Goal: Task Accomplishment & Management: Manage account settings

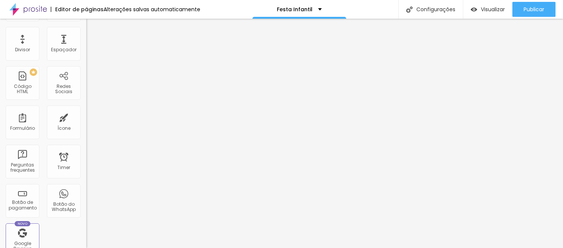
scroll to position [127, 0]
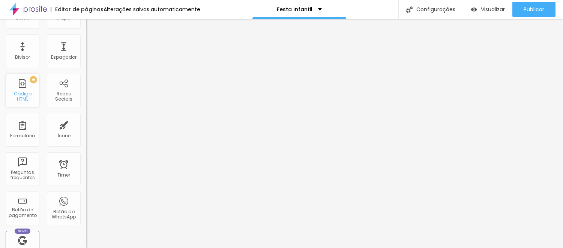
click at [26, 99] on div "Código HTML" at bounding box center [22, 96] width 30 height 11
click at [21, 96] on div "Código HTML" at bounding box center [22, 96] width 30 height 11
click at [24, 102] on div "PREMIUM Código HTML" at bounding box center [23, 91] width 34 height 34
click at [23, 96] on div "Código HTML" at bounding box center [22, 96] width 30 height 11
click at [27, 80] on span "PREMIUM" at bounding box center [22, 79] width 25 height 3
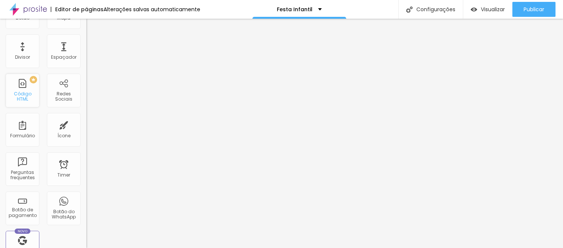
scroll to position [0, 0]
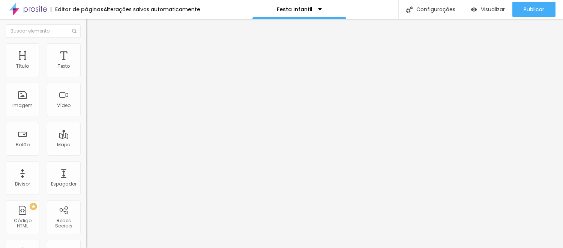
drag, startPoint x: 2, startPoint y: 112, endPoint x: 9, endPoint y: 110, distance: 6.9
click at [86, 88] on div "Código HTML 0 caracteres 1 Insira seu código aqui XXXXXXXXXXXXXXXXXXXXXXXXXXXXX…" at bounding box center [129, 69] width 86 height 37
click at [86, 99] on div at bounding box center [129, 94] width 86 height 58
click at [86, 97] on div at bounding box center [129, 94] width 86 height 58
click at [86, 98] on div at bounding box center [129, 94] width 86 height 58
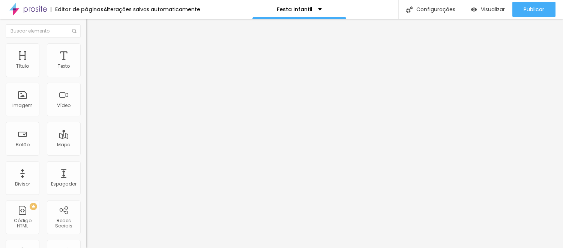
click at [86, 111] on div at bounding box center [129, 94] width 86 height 58
click at [86, 118] on div at bounding box center [129, 94] width 86 height 58
click at [86, 123] on div at bounding box center [129, 94] width 86 height 58
click at [86, 64] on img at bounding box center [88, 62] width 4 height 4
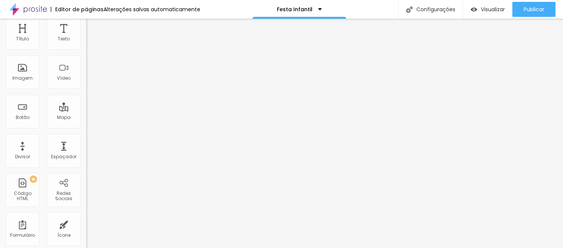
scroll to position [24, 0]
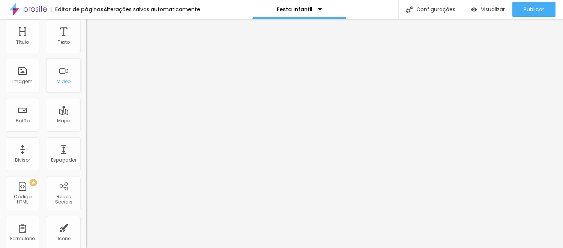
click at [57, 79] on div "Vídeo" at bounding box center [63, 81] width 13 height 5
click at [58, 81] on div "Vídeo" at bounding box center [63, 81] width 13 height 5
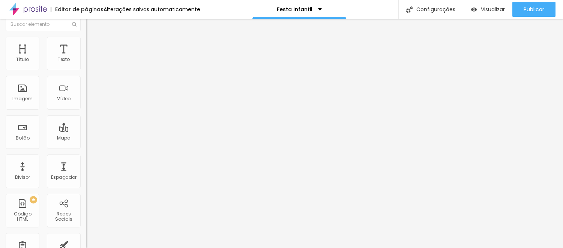
scroll to position [0, 0]
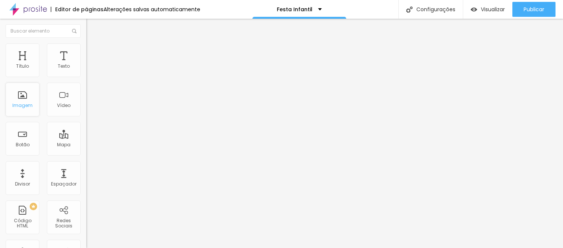
click at [18, 103] on div "Imagem" at bounding box center [22, 105] width 20 height 5
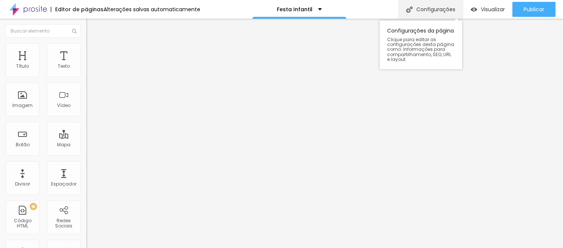
click at [439, 8] on div "Configurações" at bounding box center [430, 9] width 64 height 19
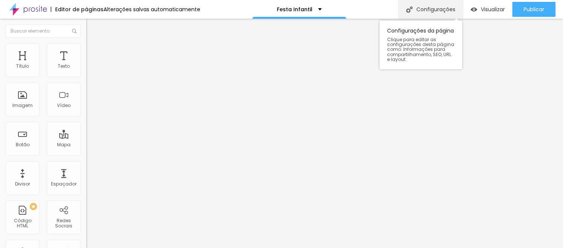
click at [428, 13] on div "Configurações" at bounding box center [430, 9] width 64 height 19
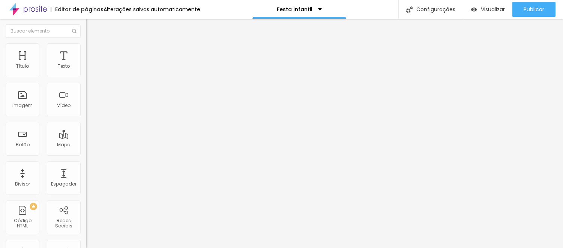
drag, startPoint x: 304, startPoint y: 23, endPoint x: 253, endPoint y: 22, distance: 51.0
click at [256, 248] on div "Configurações da página" at bounding box center [281, 250] width 563 height 4
drag, startPoint x: 236, startPoint y: 17, endPoint x: 253, endPoint y: 16, distance: 16.9
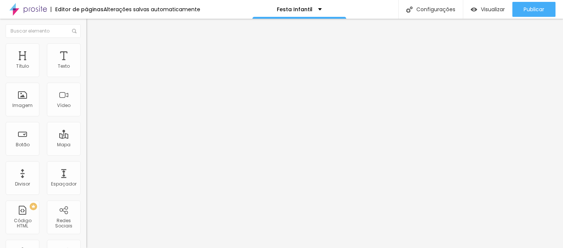
drag, startPoint x: 142, startPoint y: 71, endPoint x: 142, endPoint y: 64, distance: 6.4
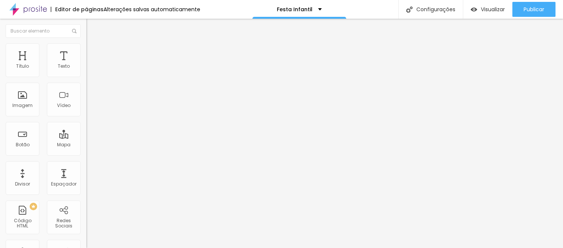
click at [19, 13] on img at bounding box center [27, 9] width 37 height 19
